Goal: Find specific page/section: Find specific page/section

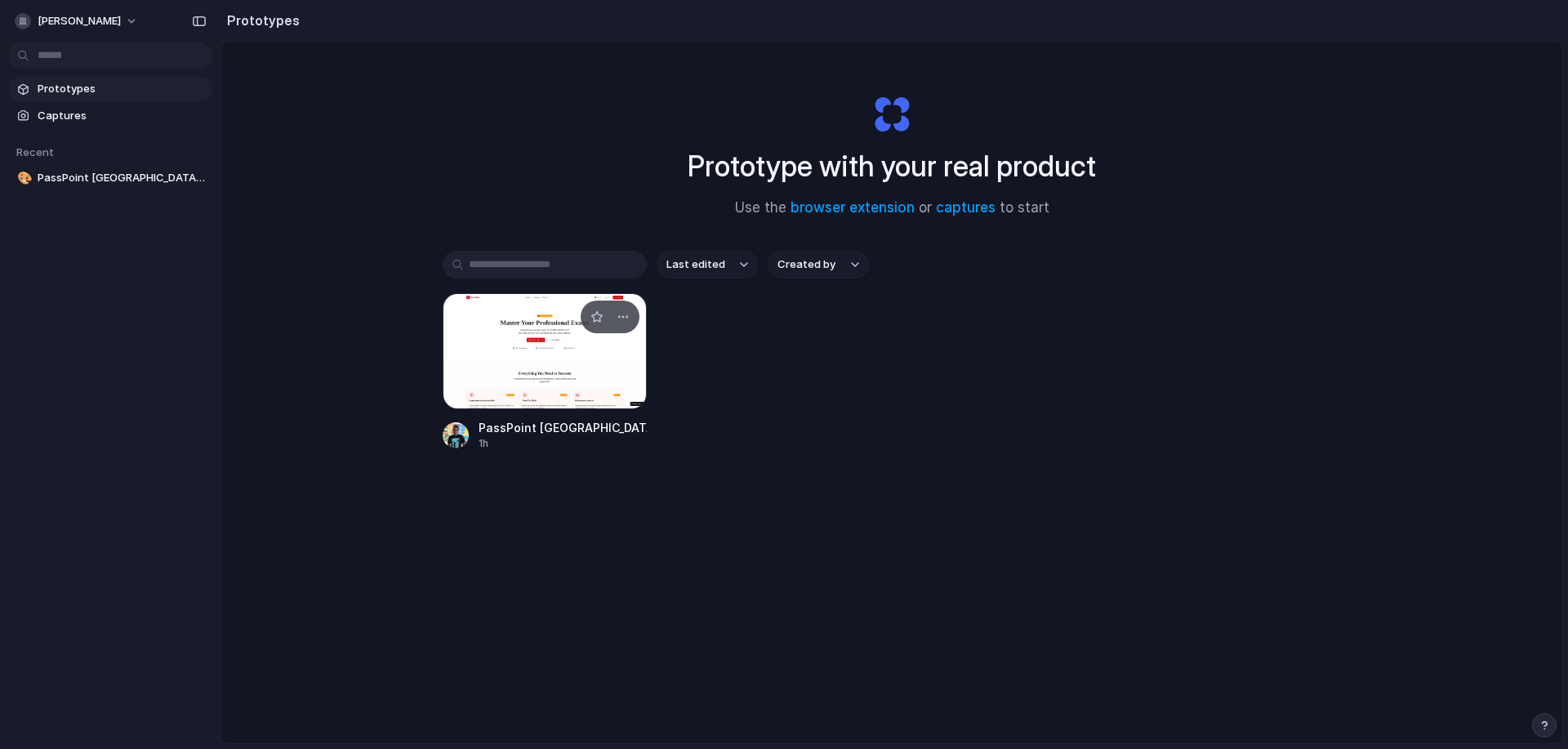
click at [528, 330] on div at bounding box center [545, 352] width 204 height 116
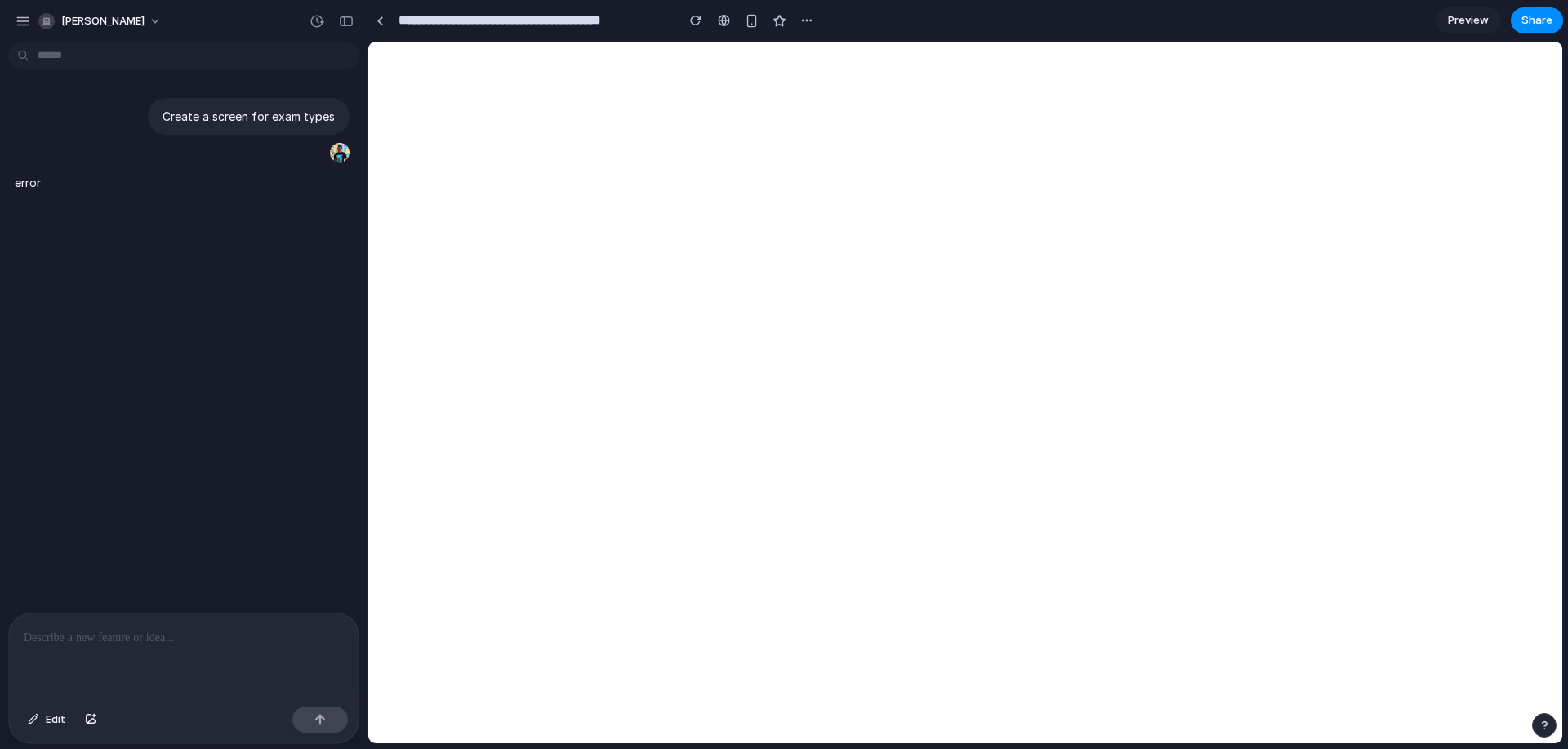
click at [35, 180] on p "error" at bounding box center [28, 182] width 27 height 17
click at [36, 183] on p "error" at bounding box center [28, 182] width 27 height 17
click at [252, 120] on p "Create a screen for exam types" at bounding box center [248, 116] width 172 height 17
